Goal: Task Accomplishment & Management: Manage account settings

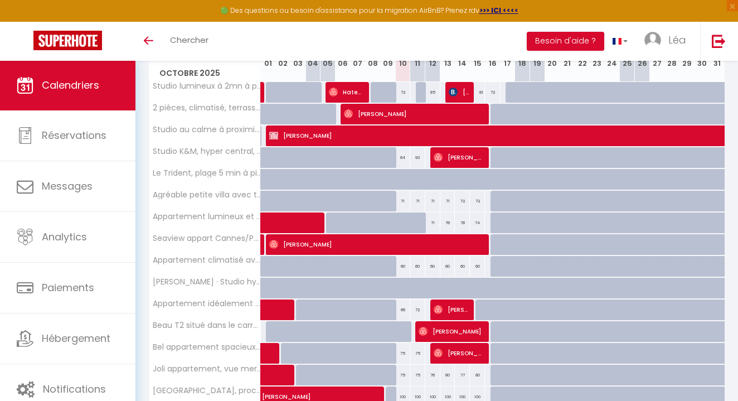
scroll to position [173, 0]
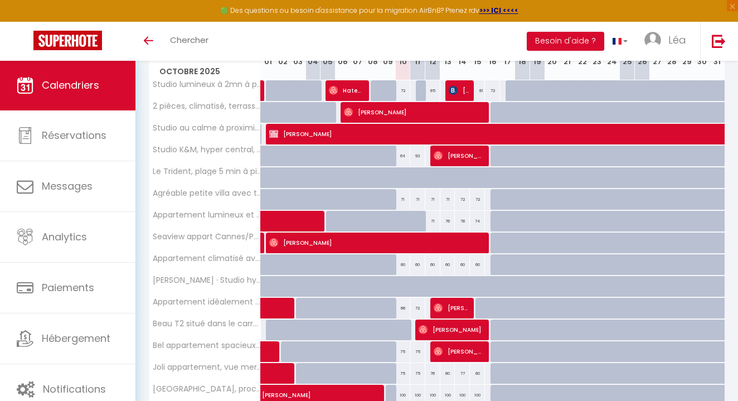
click at [433, 218] on div "71" at bounding box center [432, 221] width 15 height 21
type input "71"
type input "Dim 12 Octobre 2025"
type input "Lun 13 Octobre 2025"
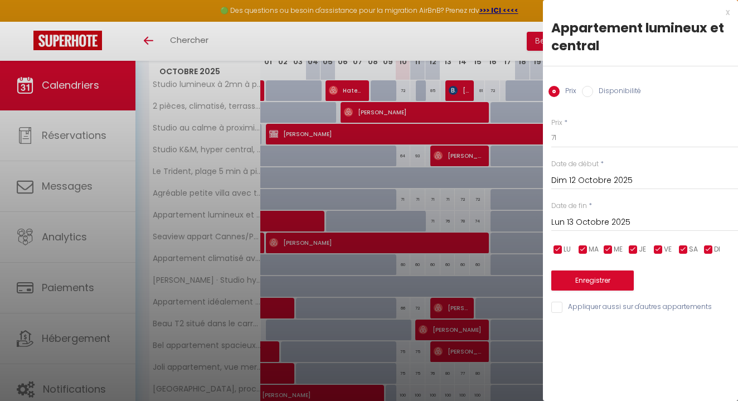
click at [587, 87] on input "Disponibilité" at bounding box center [587, 91] width 11 height 11
radio input "true"
radio input "false"
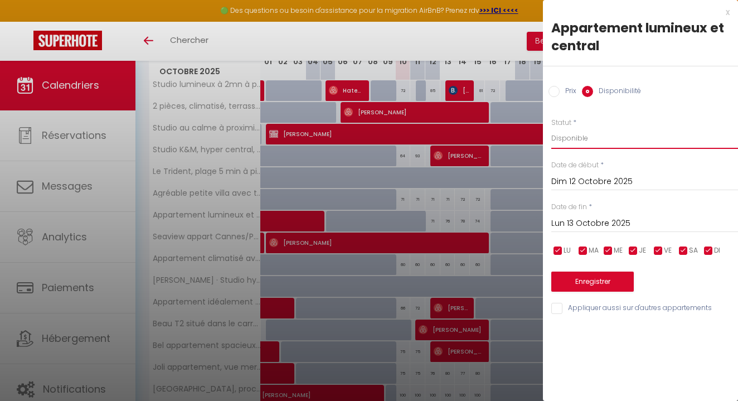
select select "0"
click at [612, 274] on button "Enregistrer" at bounding box center [592, 282] width 83 height 20
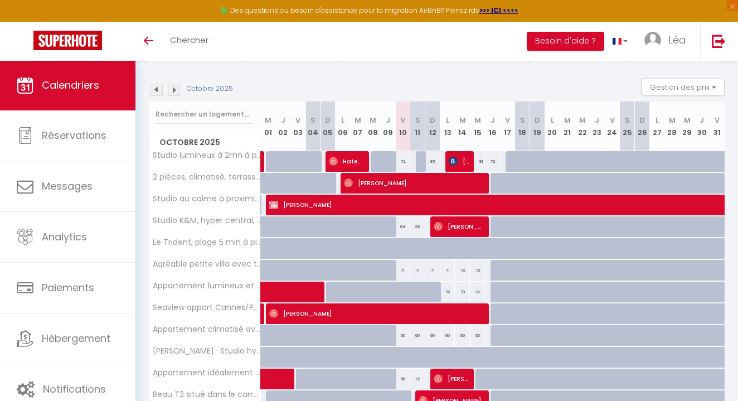
scroll to position [102, 0]
